Goal: Navigation & Orientation: Find specific page/section

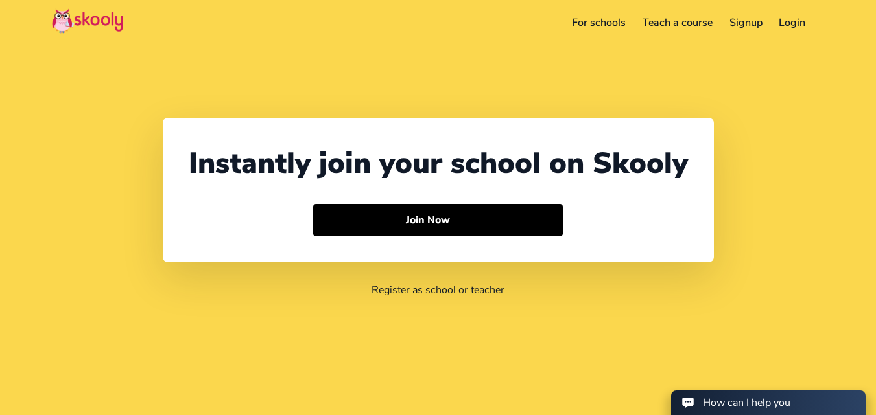
select select "91"
select select "[GEOGRAPHIC_DATA]"
select select "[GEOGRAPHIC_DATA]/[GEOGRAPHIC_DATA]"
click at [579, 27] on link "For schools" at bounding box center [580, 22] width 71 height 21
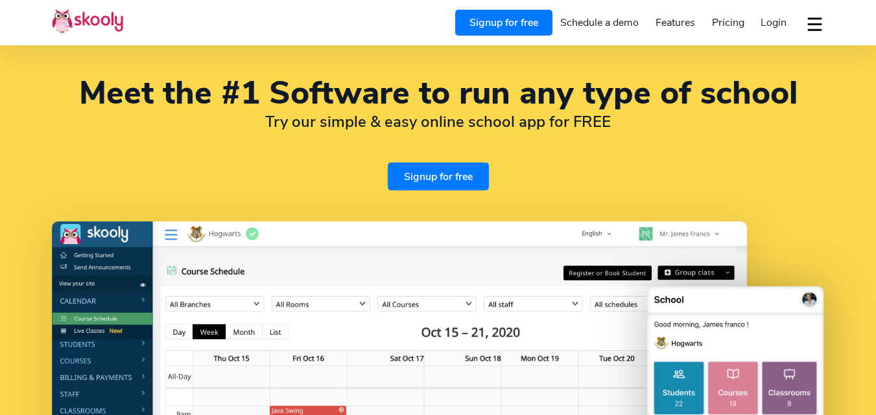
select select "en"
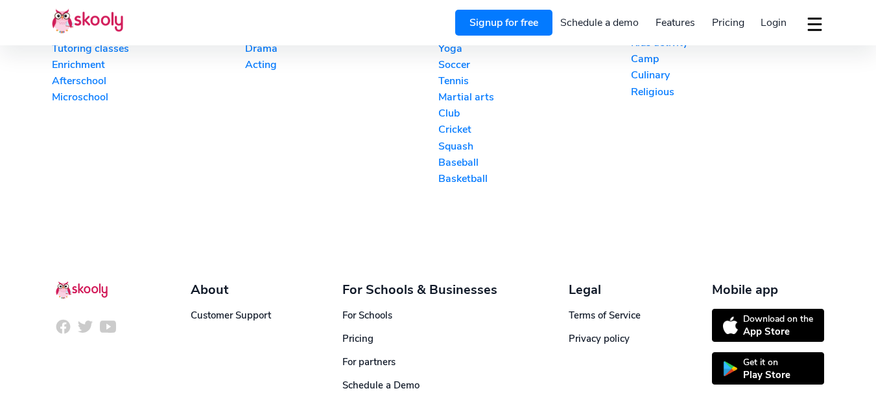
scroll to position [3043, 0]
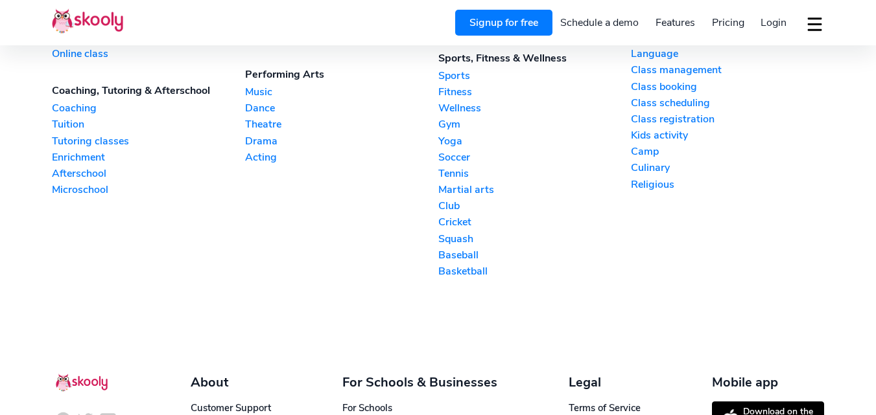
select select "91"
select select "[GEOGRAPHIC_DATA]"
select select "[GEOGRAPHIC_DATA]/[GEOGRAPHIC_DATA]"
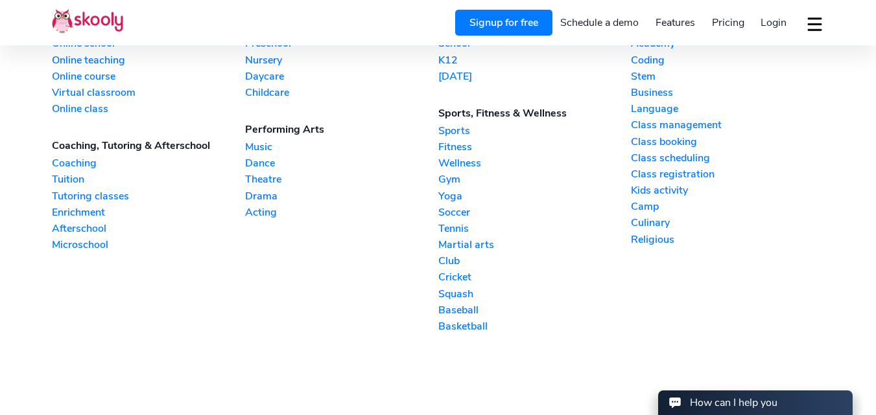
scroll to position [2983, 0]
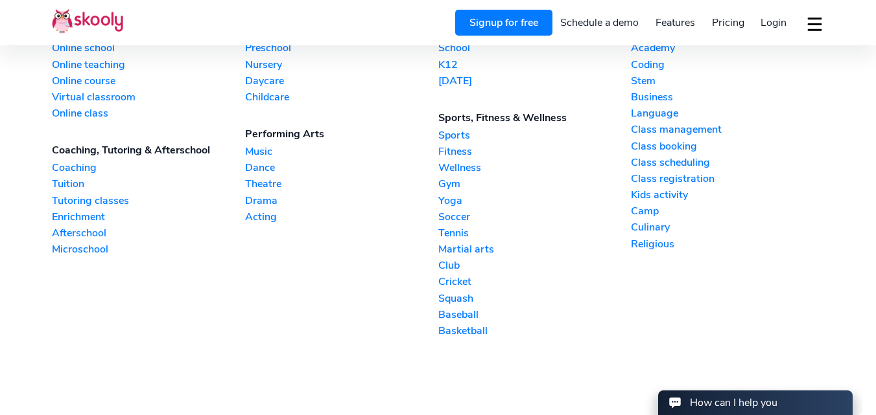
click at [253, 145] on link "Music" at bounding box center [341, 152] width 193 height 14
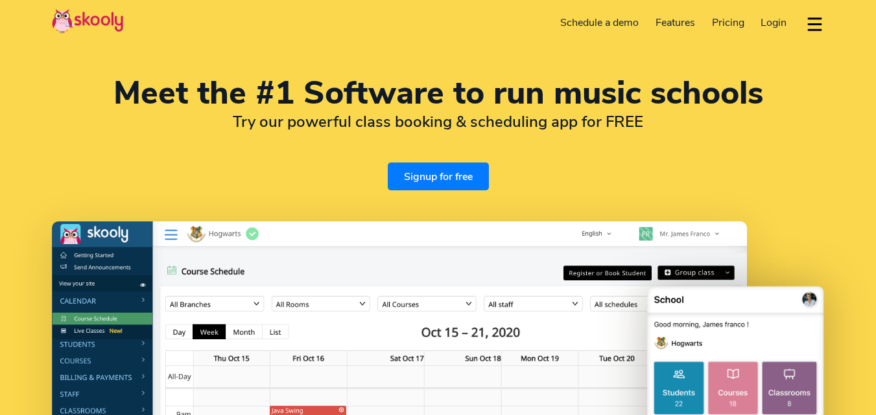
select select "en"
select select "91"
select select "[GEOGRAPHIC_DATA]"
select select "[GEOGRAPHIC_DATA]/[GEOGRAPHIC_DATA]"
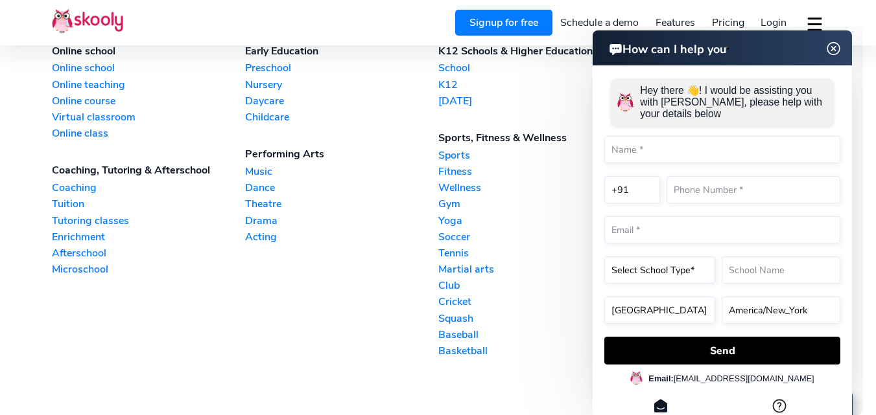
scroll to position [2945, 0]
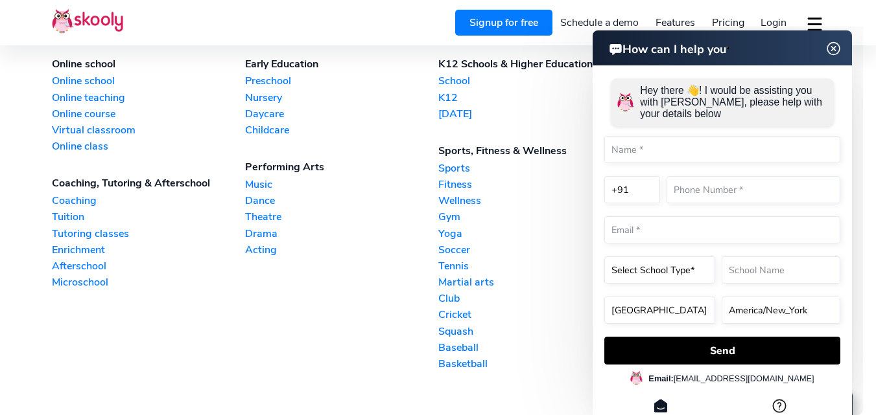
click at [836, 44] on img at bounding box center [833, 49] width 25 height 16
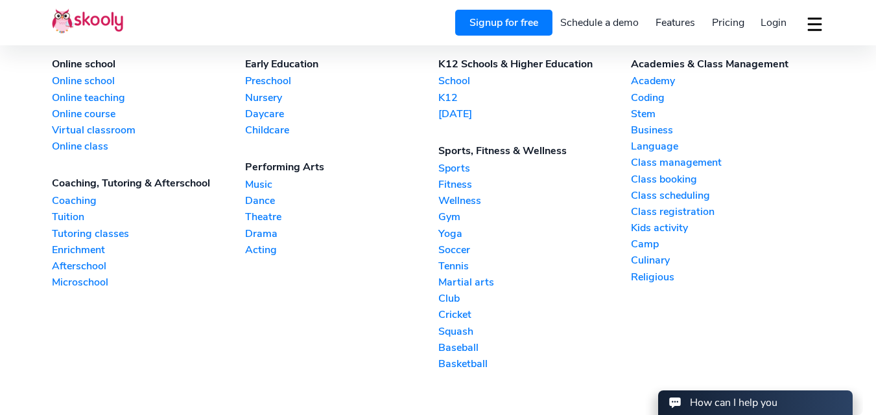
click at [655, 83] on link "Academy" at bounding box center [727, 81] width 193 height 14
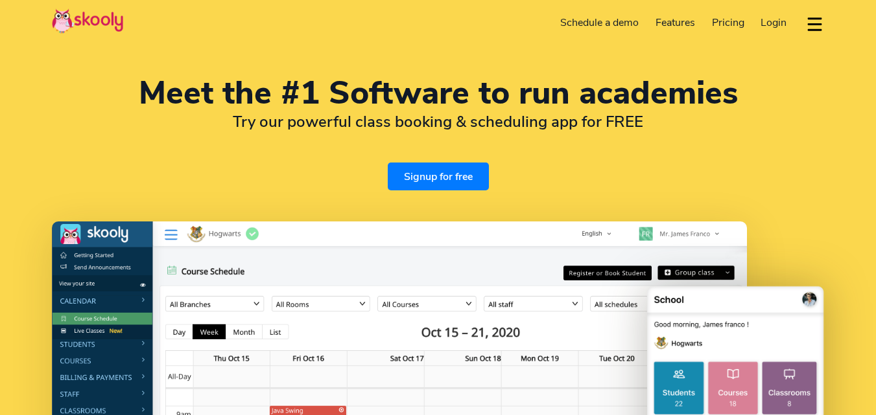
select select "en"
select select "91"
select select "[GEOGRAPHIC_DATA]"
select select "[GEOGRAPHIC_DATA]/[GEOGRAPHIC_DATA]"
